Goal: Find specific page/section

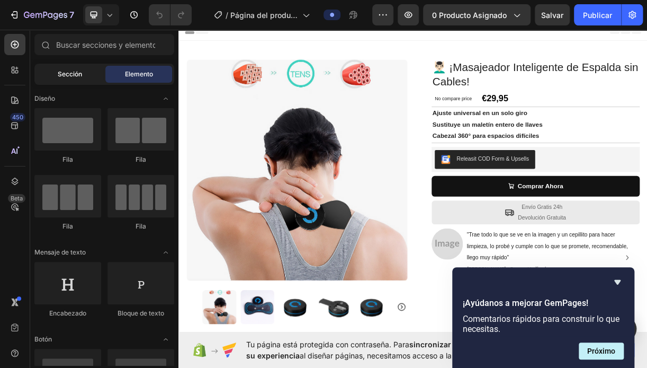
click at [93, 73] on div "Sección" at bounding box center [70, 74] width 67 height 17
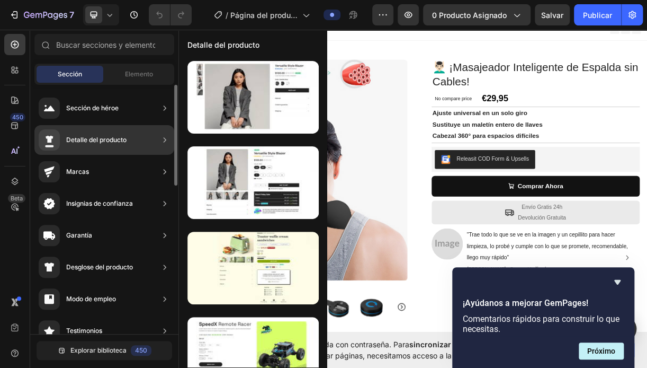
click at [99, 137] on div "Detalle del producto" at bounding box center [96, 140] width 60 height 11
click at [159, 137] on div "Detalle del producto" at bounding box center [104, 140] width 140 height 30
click at [113, 138] on div "Detalle del producto" at bounding box center [96, 140] width 60 height 11
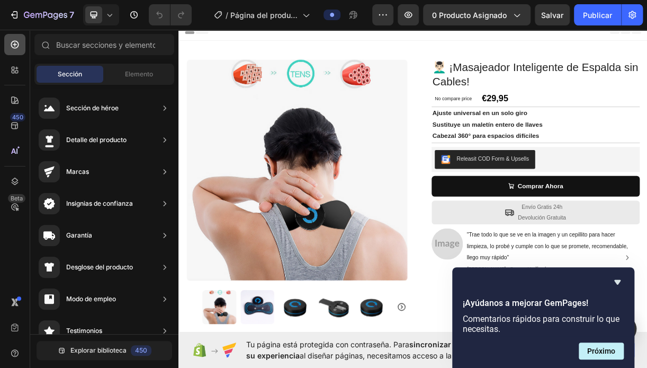
click at [21, 43] on div at bounding box center [14, 44] width 21 height 21
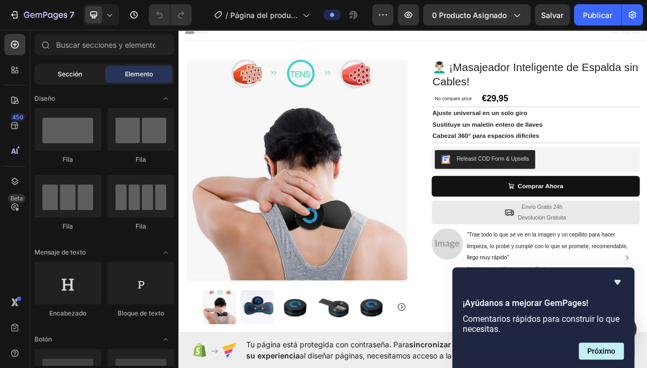
click at [88, 73] on div "Sección" at bounding box center [70, 74] width 67 height 17
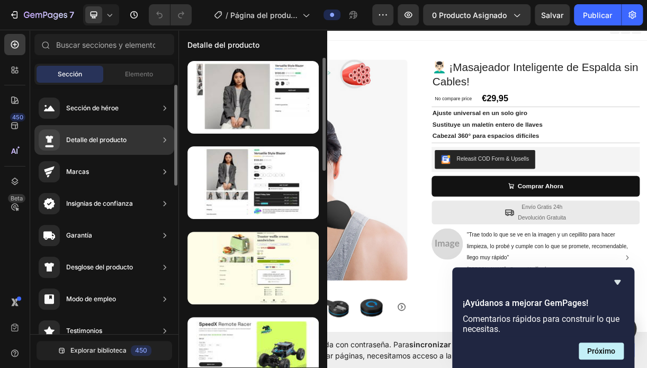
click at [86, 136] on div "Detalle del producto" at bounding box center [96, 140] width 60 height 11
click at [105, 132] on div "Detalle del producto" at bounding box center [83, 139] width 88 height 21
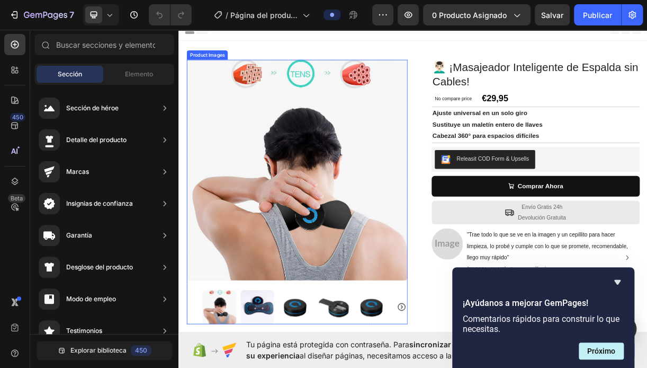
click at [311, 128] on img at bounding box center [338, 221] width 299 height 299
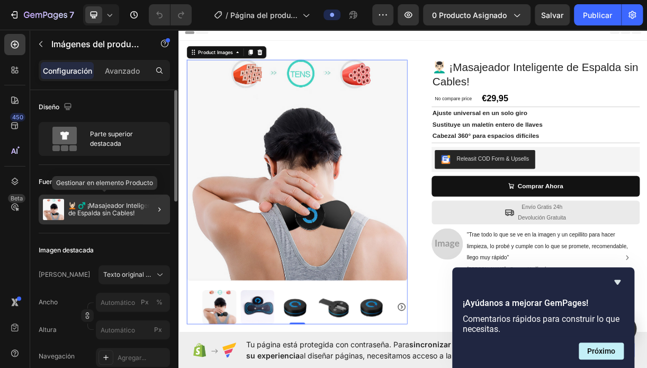
click at [103, 206] on p "💆🏻 ♂️ ¡Masajeador Inteligente de Espalda sin Cables!" at bounding box center [116, 209] width 97 height 15
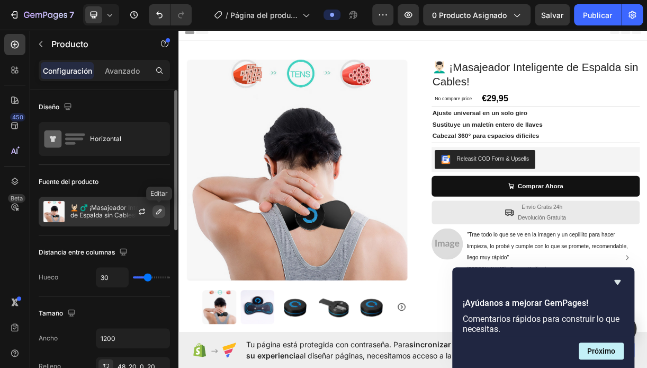
click at [161, 211] on icon "button" at bounding box center [159, 211] width 8 height 8
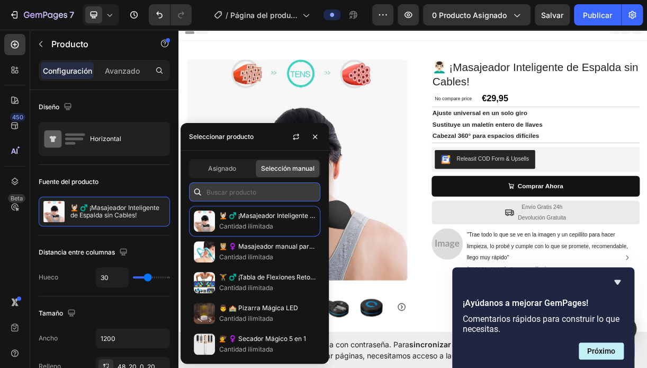
click at [234, 193] on input "text" at bounding box center [254, 191] width 131 height 19
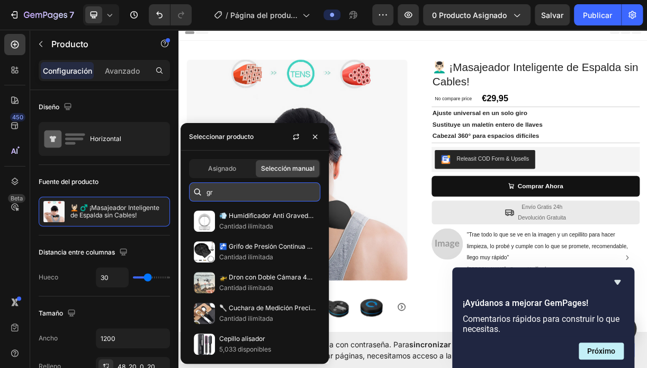
type input "g"
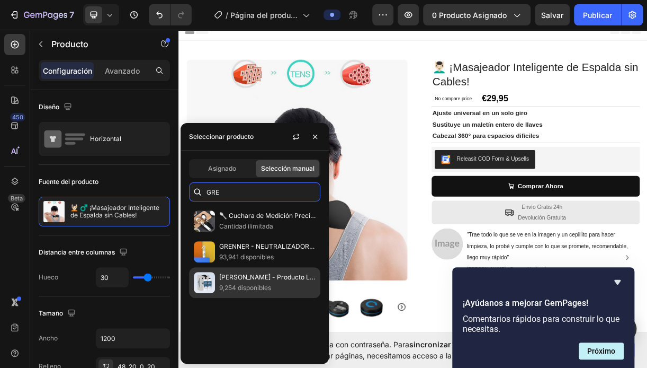
type input "GRE"
click at [242, 278] on p "[PERSON_NAME] - Producto Limpieza Multiusos Inteligente" at bounding box center [267, 277] width 96 height 11
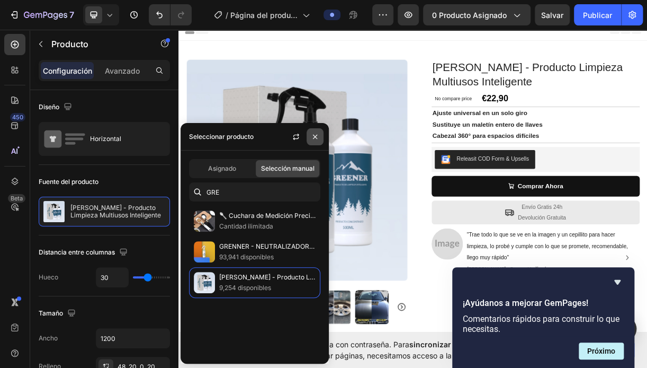
click at [320, 133] on button "button" at bounding box center [315, 136] width 17 height 17
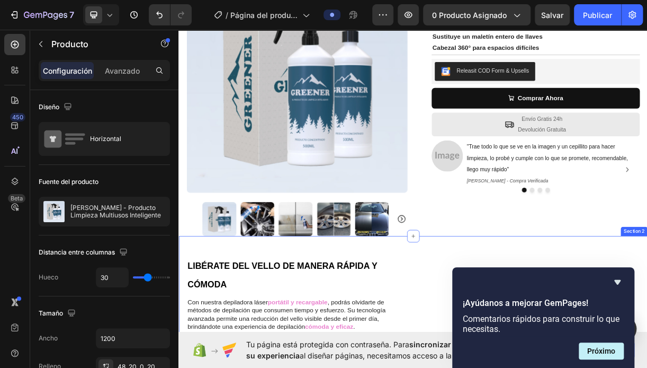
scroll to position [159, 0]
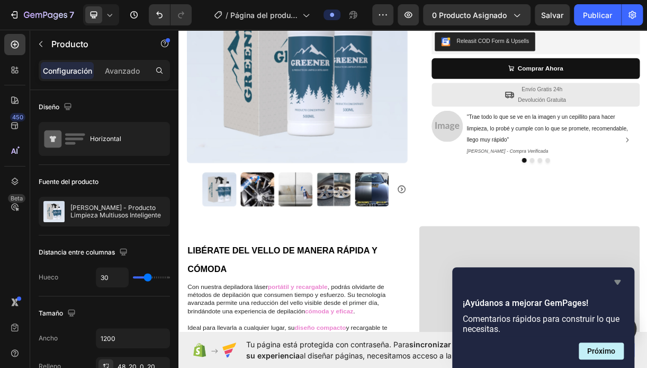
click at [617, 281] on icon "Ocultar encuesta" at bounding box center [617, 282] width 6 height 5
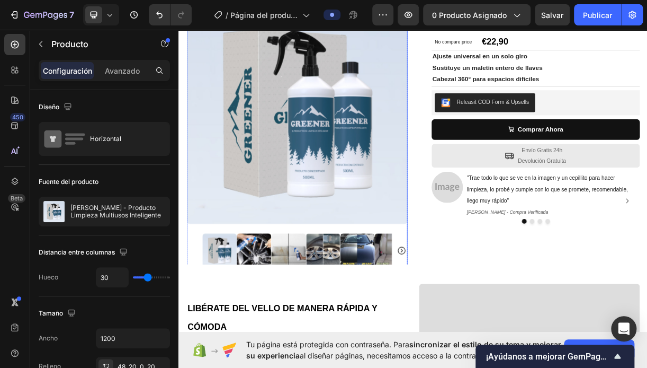
scroll to position [0, 0]
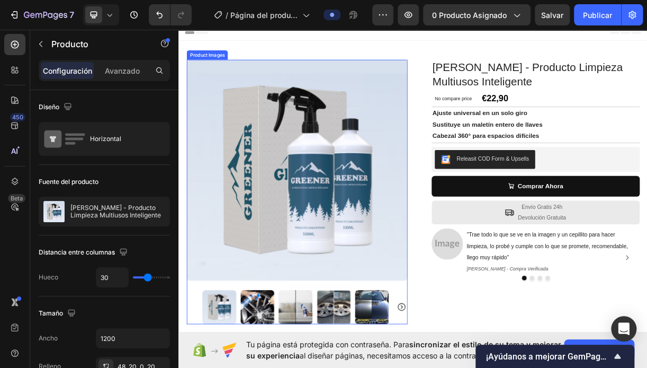
click at [417, 131] on img at bounding box center [338, 221] width 299 height 299
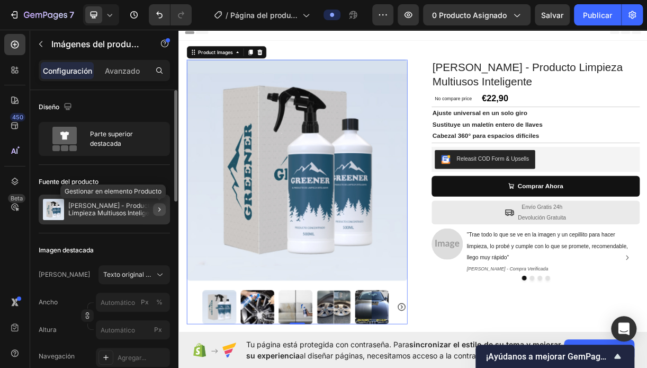
click at [154, 207] on button "button" at bounding box center [159, 209] width 13 height 13
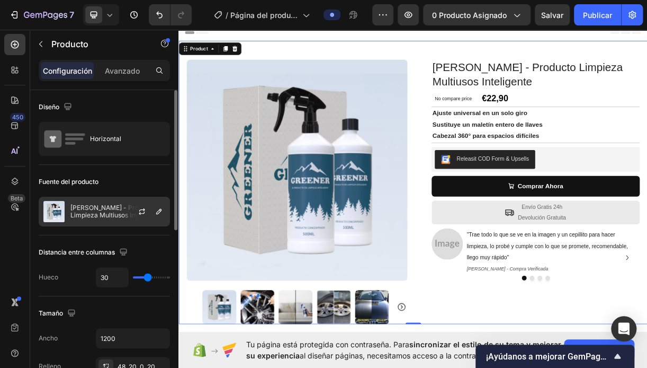
click at [85, 211] on p "[PERSON_NAME] - Producto Limpieza Multiusos Inteligente" at bounding box center [117, 211] width 95 height 15
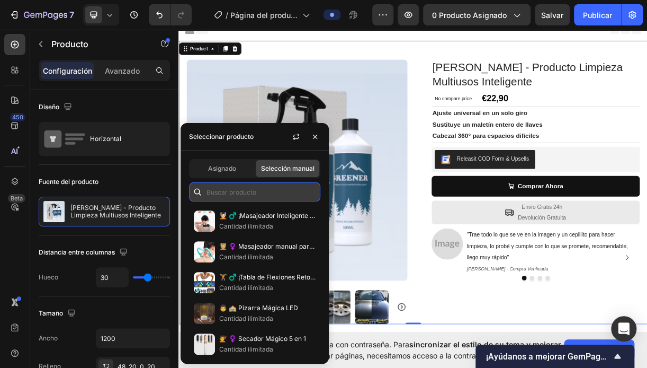
click at [221, 194] on input "text" at bounding box center [254, 191] width 131 height 19
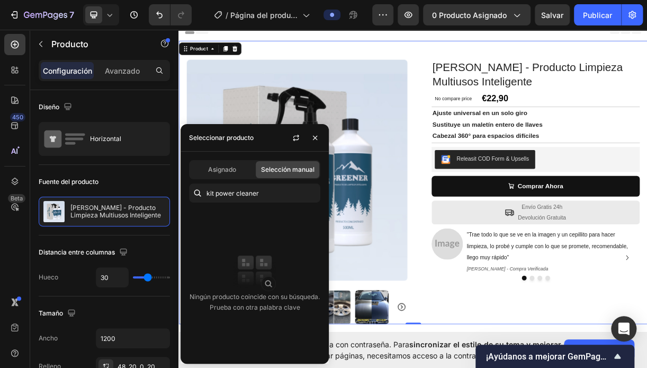
type input "kit power cleaner"
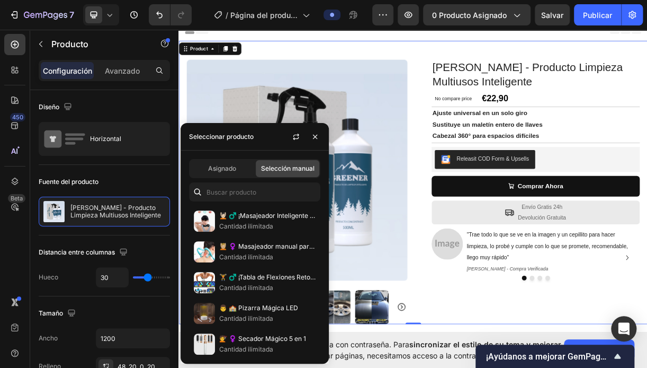
click at [504, 367] on div "KIT GREENER - Producto Limpieza Multiusos Inteligente Product Title No compare …" at bounding box center [653, 251] width 299 height 358
